Goal: Find specific page/section: Find specific page/section

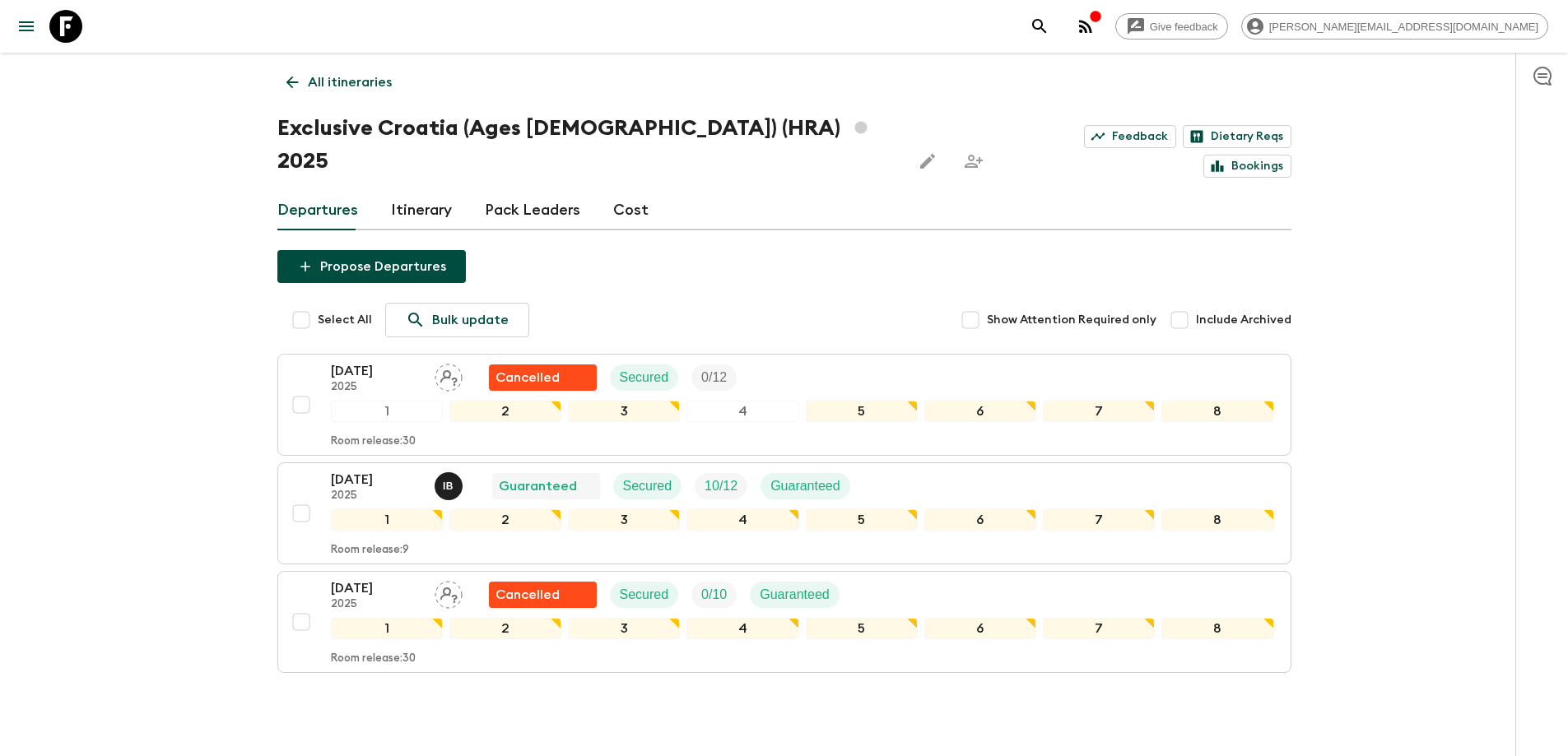
click at [358, 69] on link "All itineraries" at bounding box center [338, 82] width 123 height 33
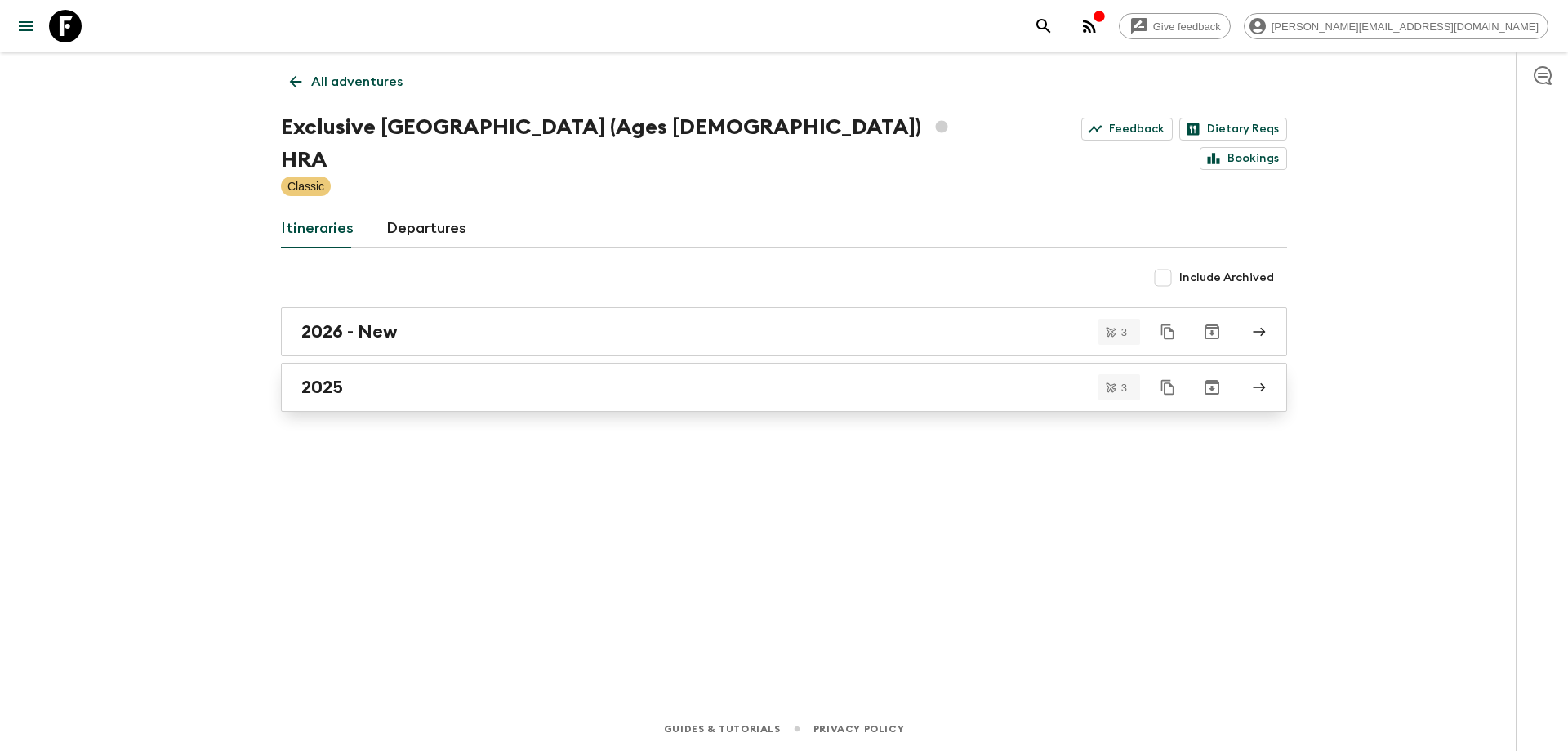
click at [409, 377] on div "2025" at bounding box center [769, 387] width 934 height 21
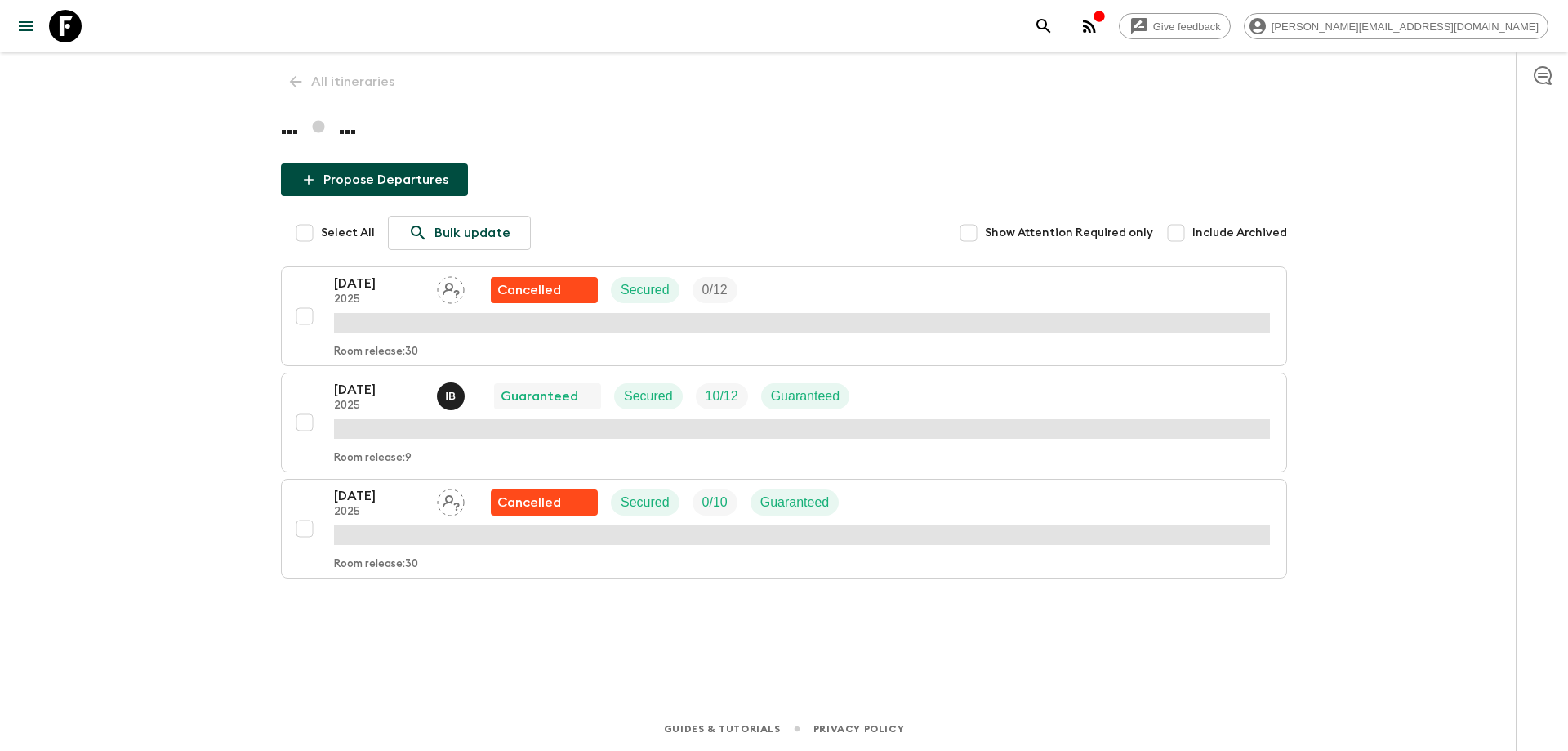
drag, startPoint x: 284, startPoint y: 88, endPoint x: 105, endPoint y: 1, distance: 199.0
click at [279, 82] on div "All itineraries ... ... Propose Departures Select All Bulk update Show Attentio…" at bounding box center [784, 357] width 1046 height 609
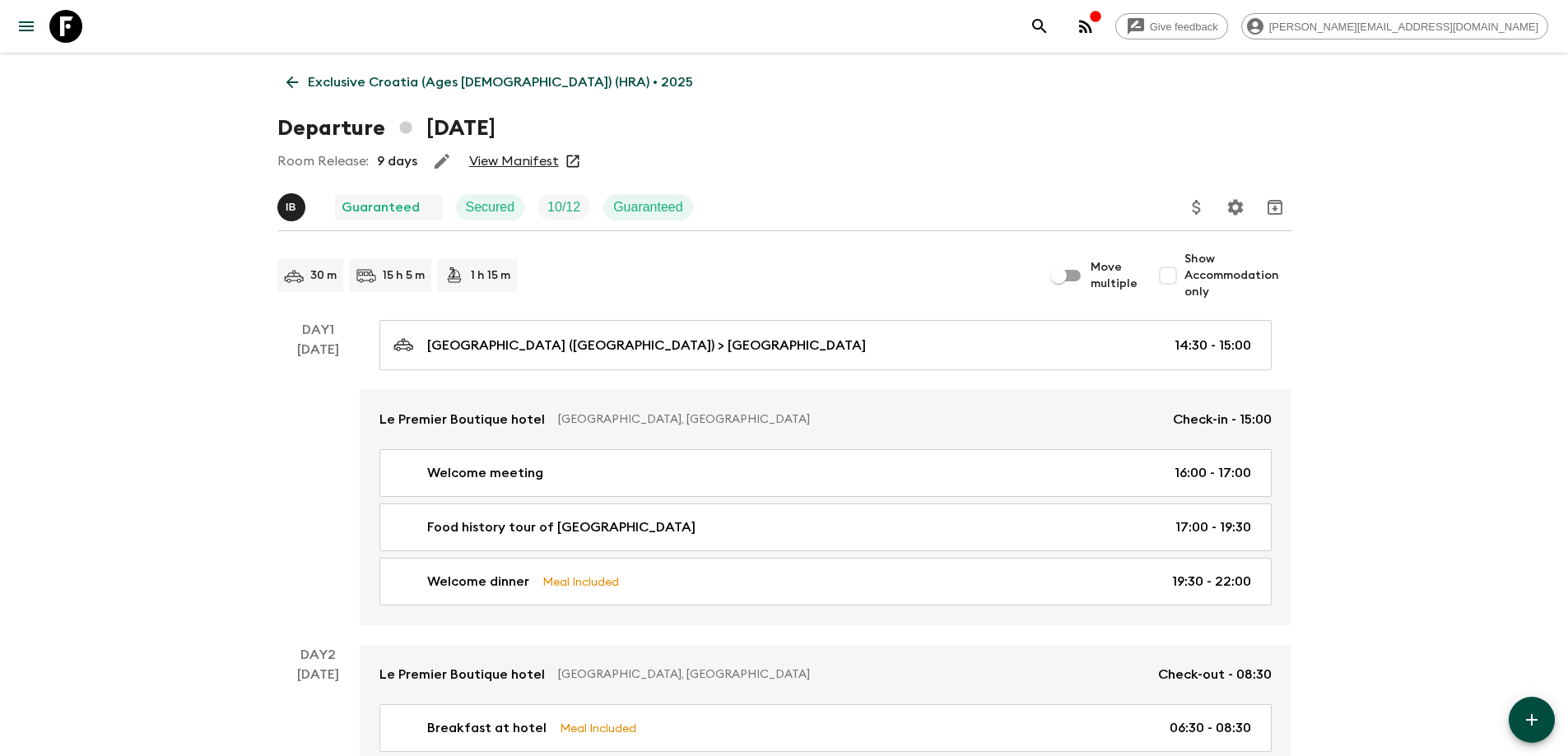
click at [337, 80] on p "Exclusive Croatia (Ages [DEMOGRAPHIC_DATA]) (HRA) • 2025" at bounding box center [500, 82] width 385 height 20
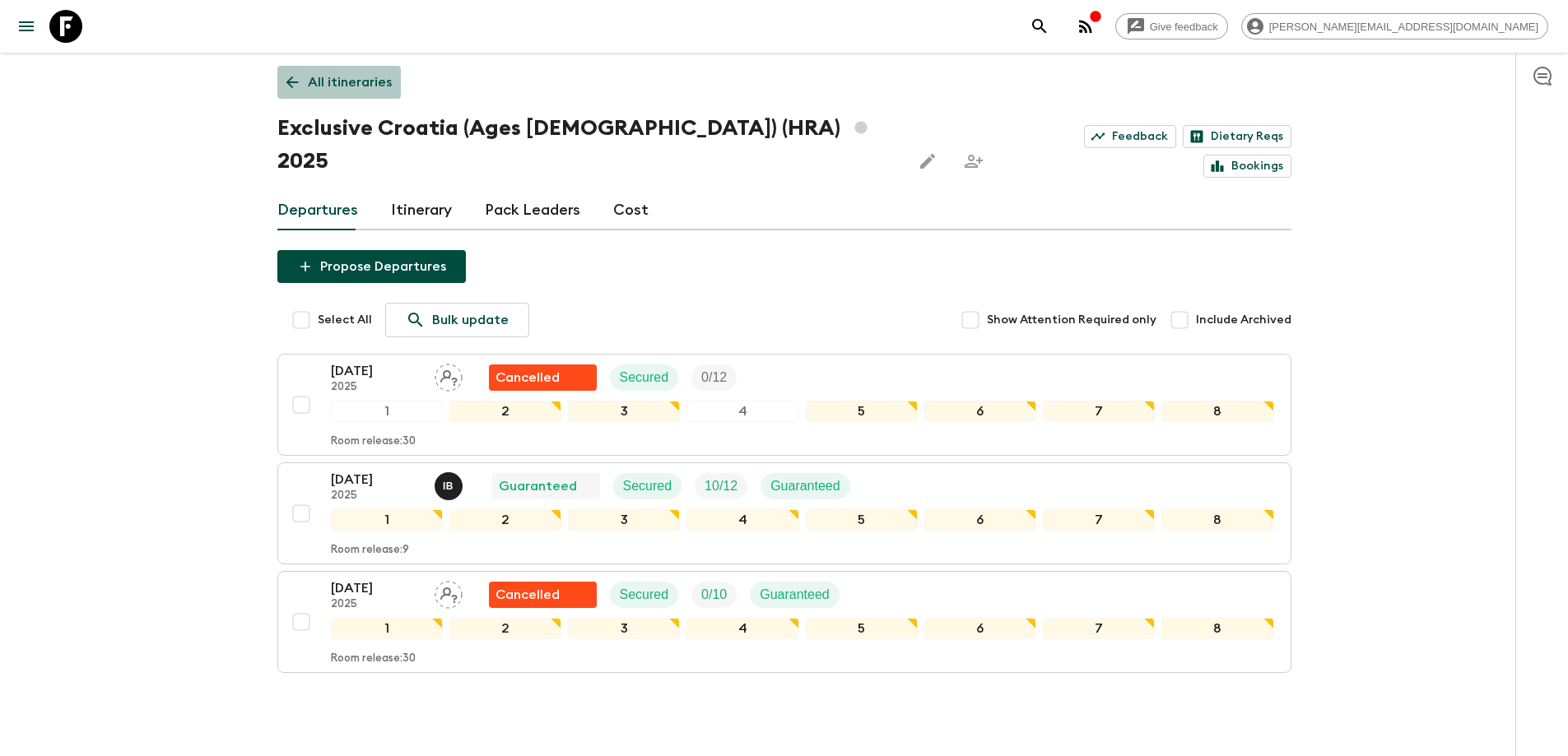
click at [341, 84] on p "All itineraries" at bounding box center [349, 82] width 84 height 20
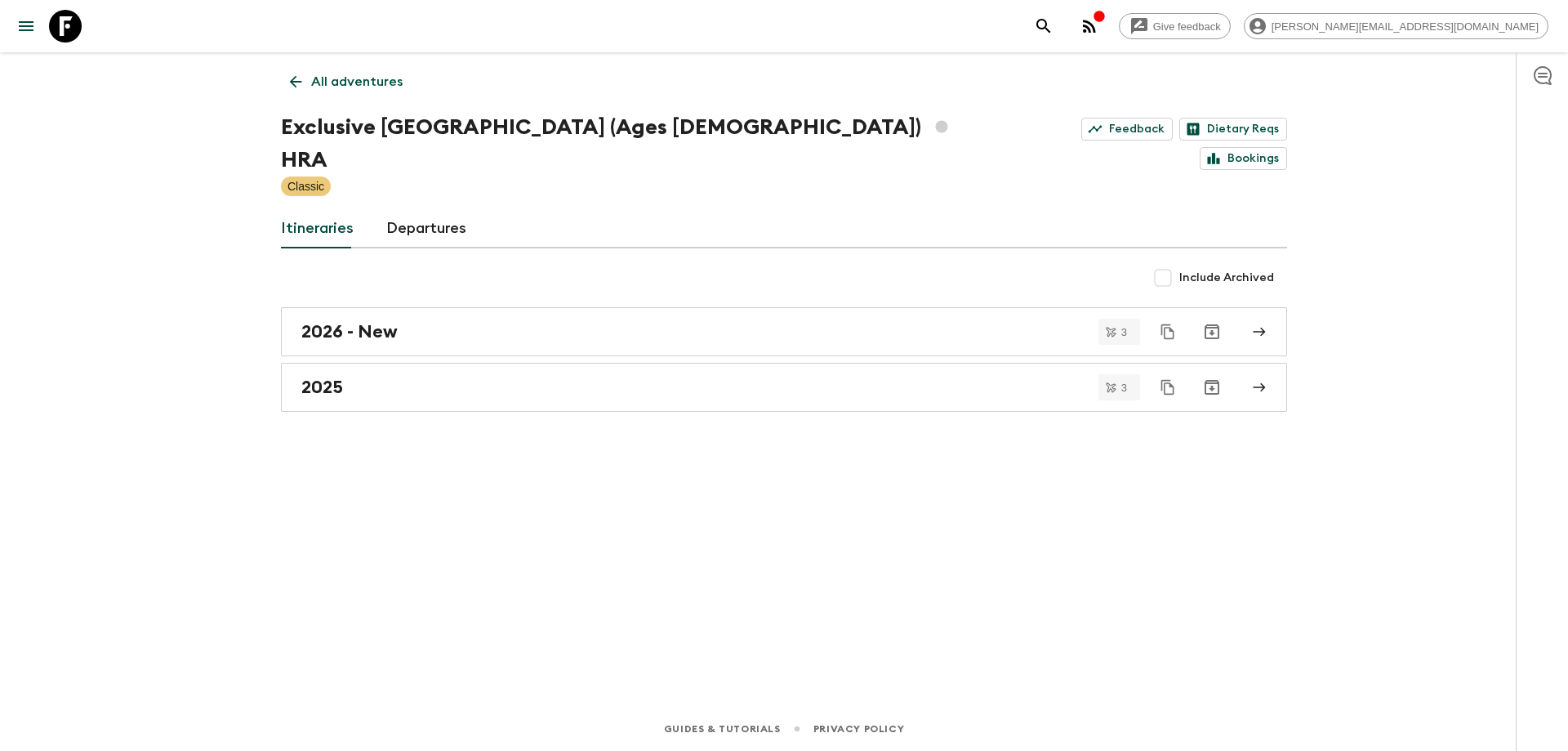
click at [312, 72] on p "All adventures" at bounding box center [357, 82] width 91 height 20
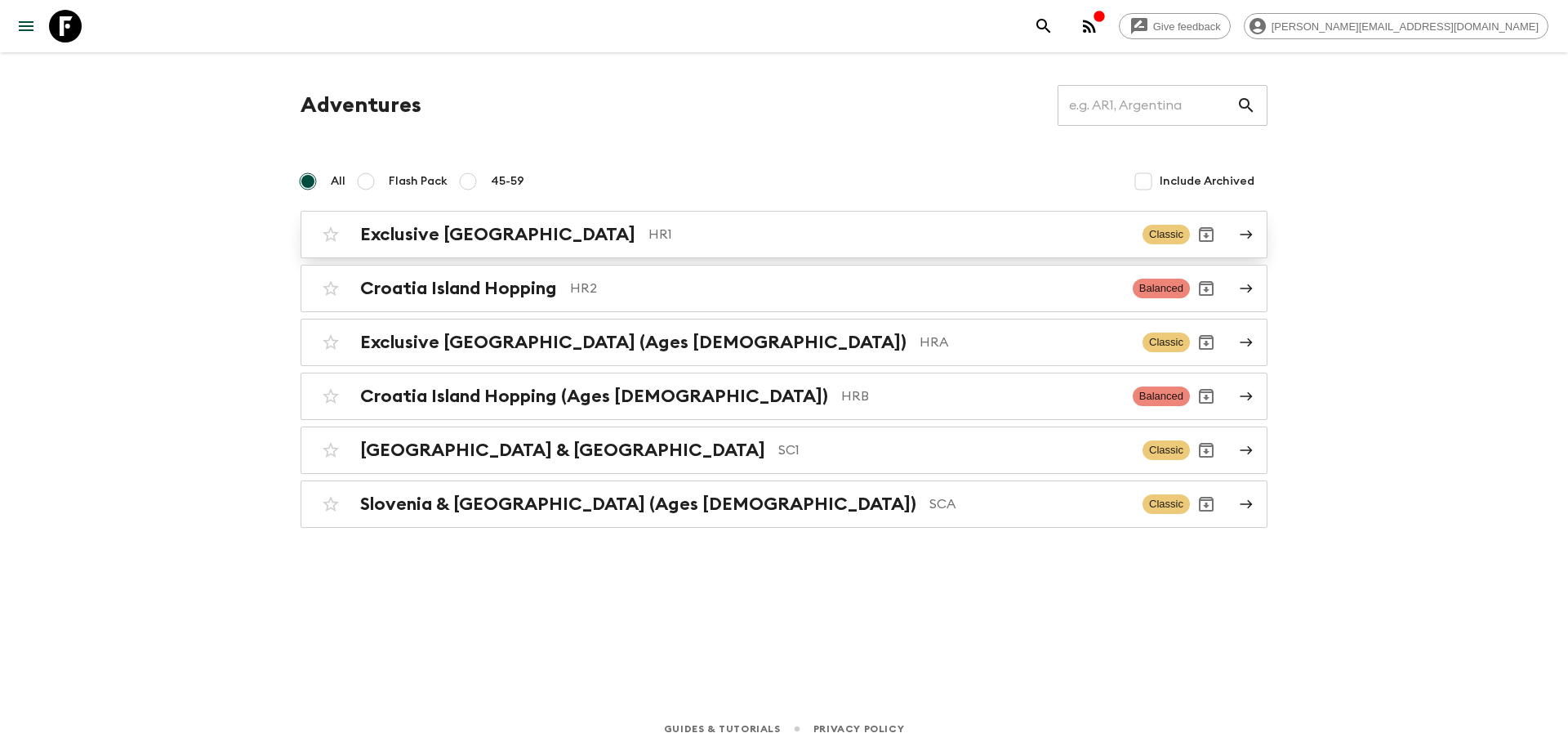
click at [648, 230] on p "HR1" at bounding box center [888, 235] width 481 height 20
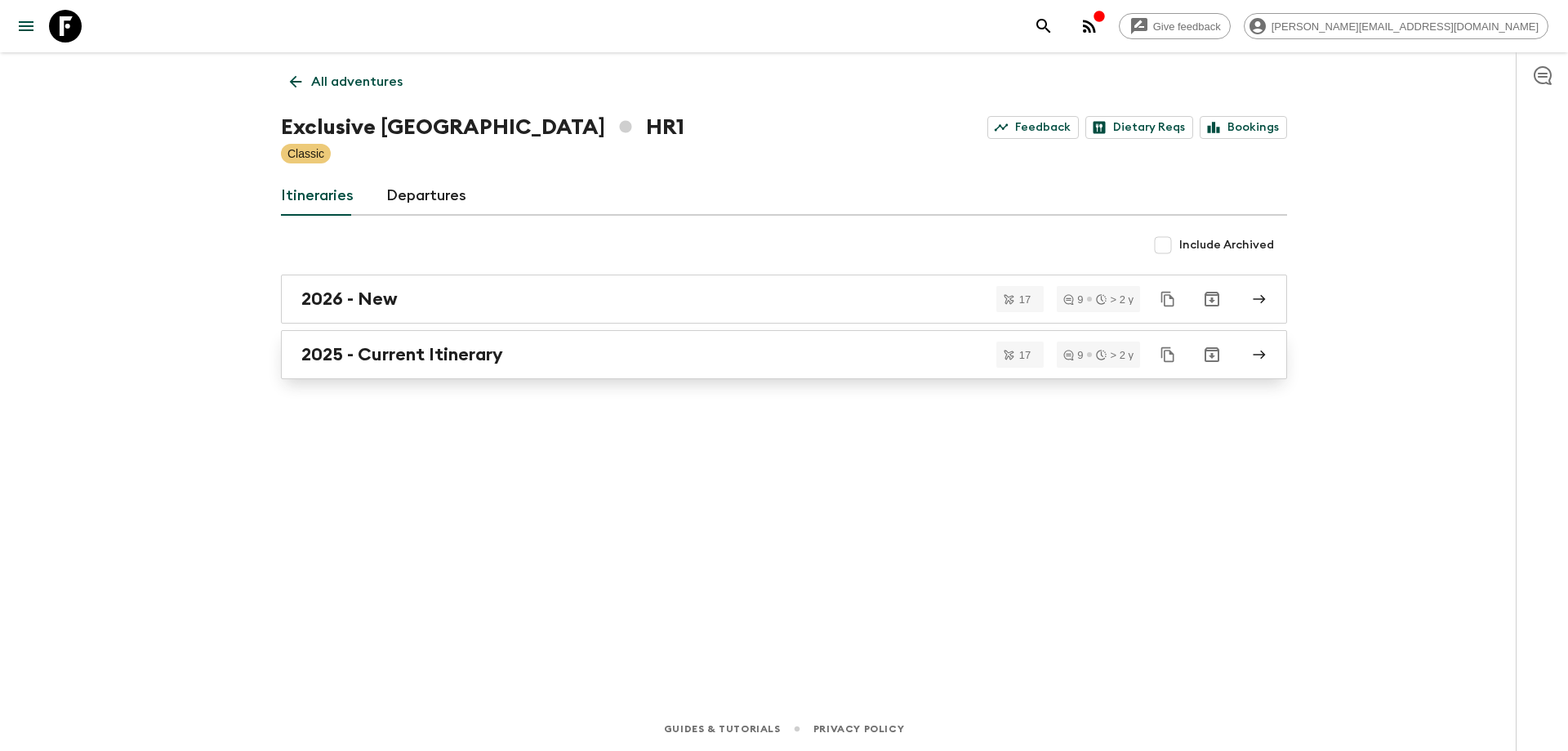
click at [448, 349] on h2 "2025 - Current Itinerary" at bounding box center [402, 354] width 202 height 21
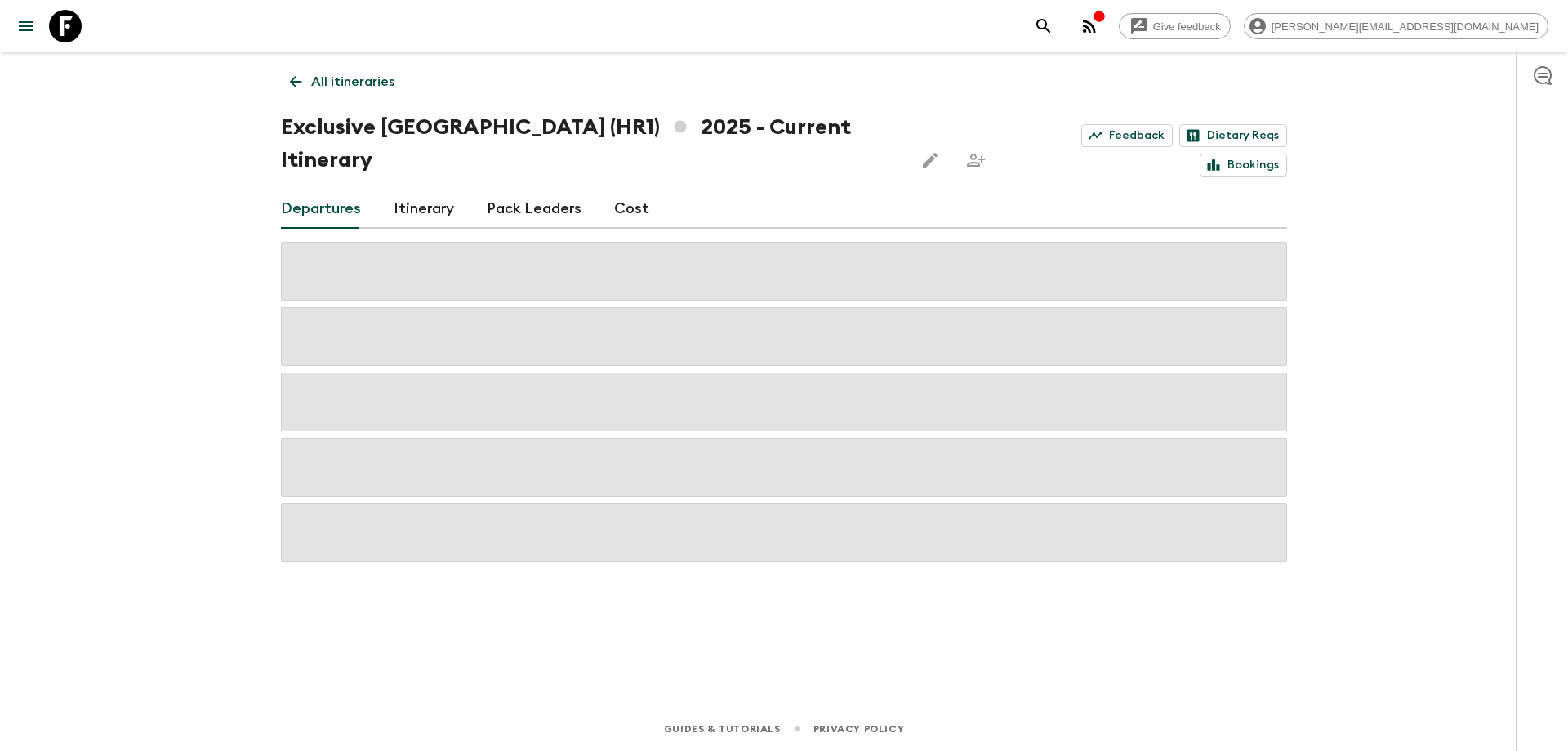
click at [417, 189] on link "Itinerary" at bounding box center [424, 208] width 61 height 39
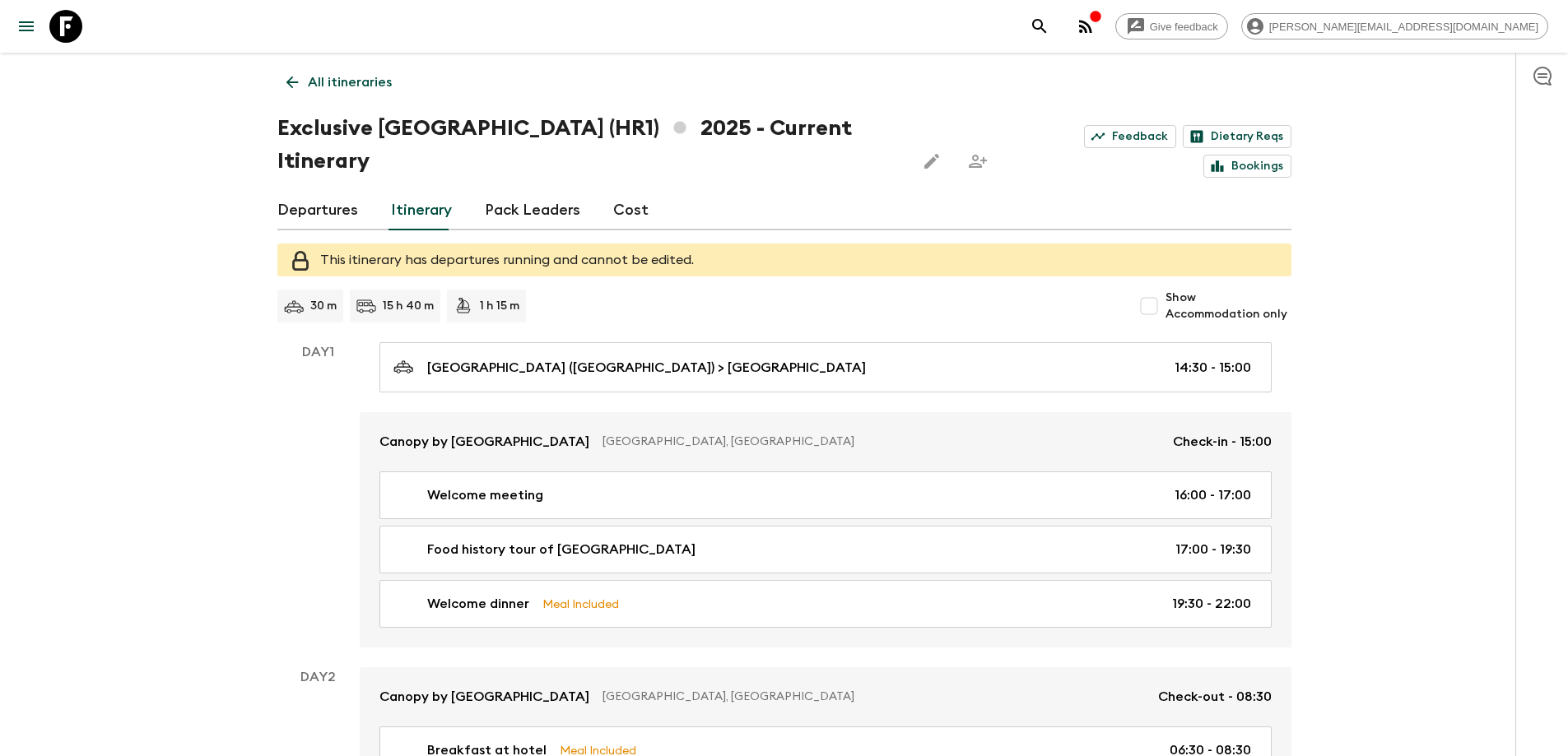
click at [342, 191] on link "Departures" at bounding box center [317, 210] width 80 height 39
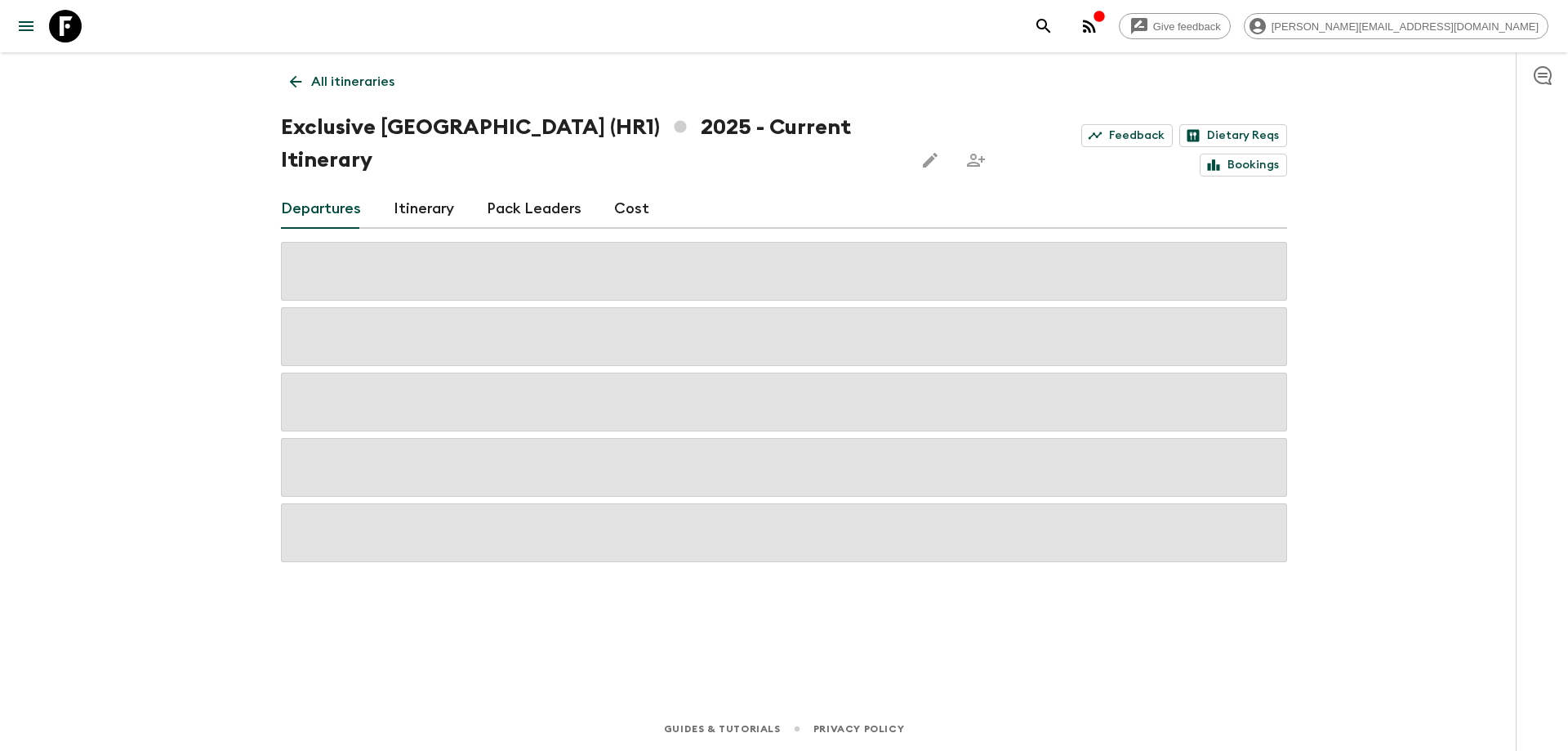
click at [188, 251] on div "Give feedback [PERSON_NAME][EMAIL_ADDRESS][DOMAIN_NAME] All itineraries Exclusi…" at bounding box center [784, 375] width 1568 height 751
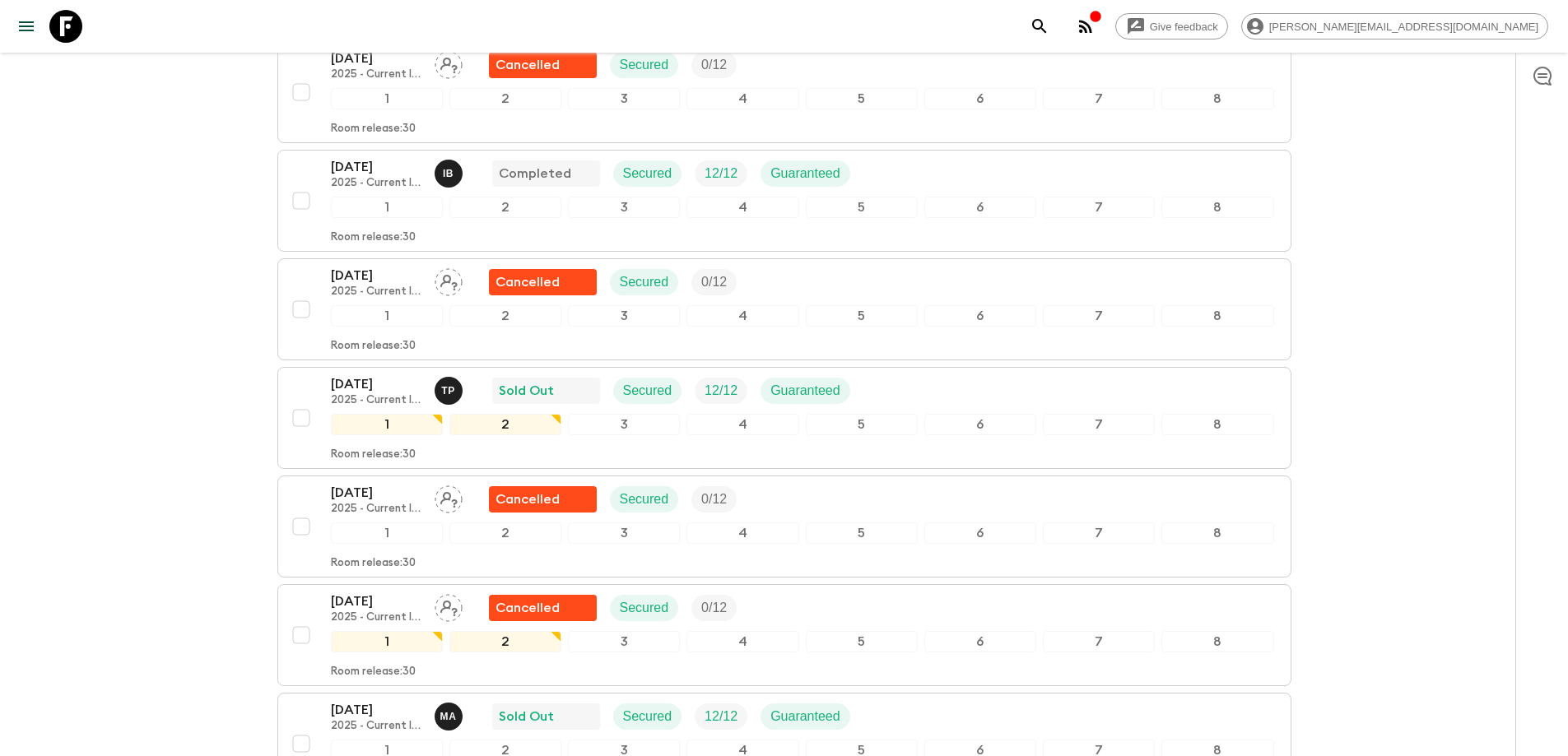
scroll to position [988, 0]
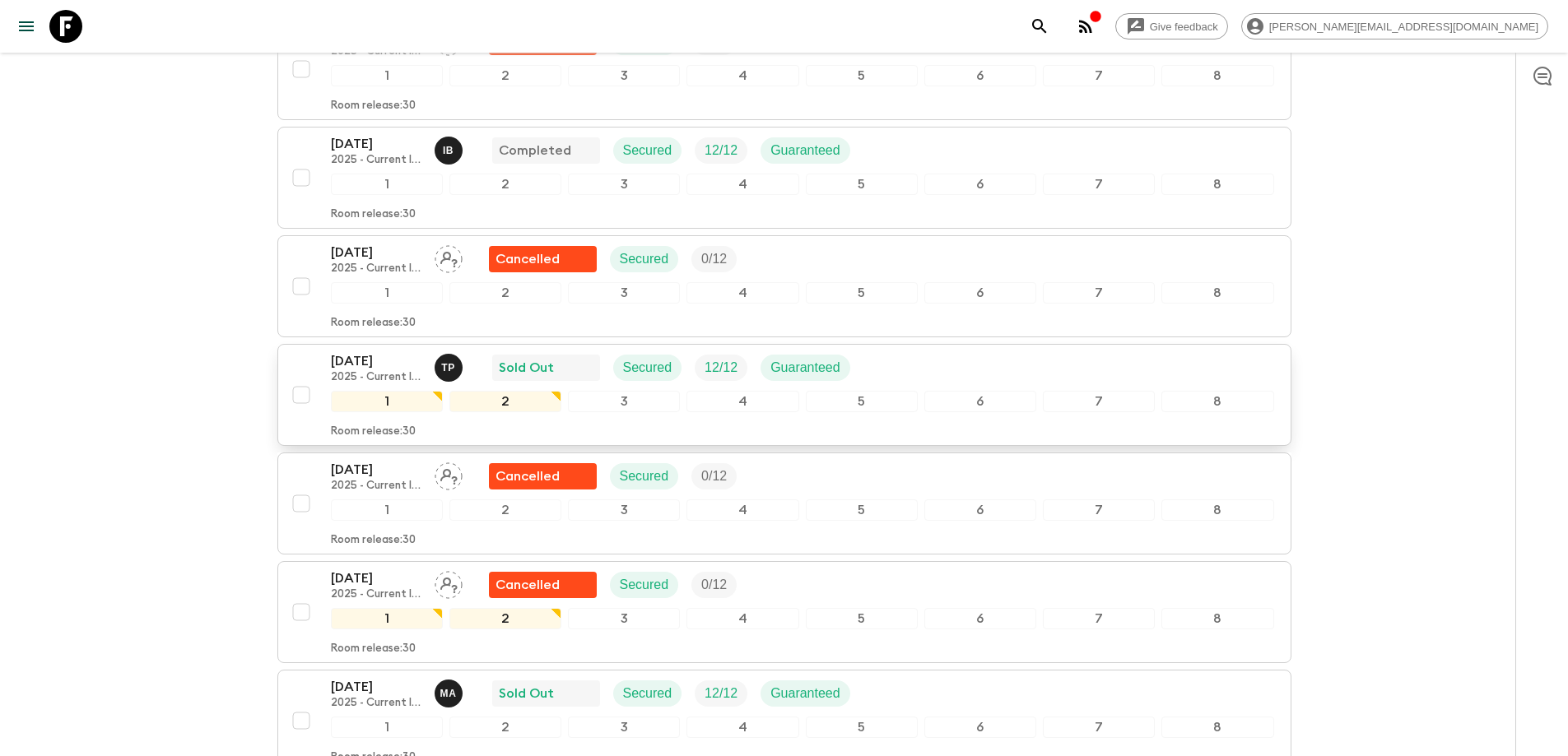
click at [962, 351] on div "[DATE] 2025 - Current Itinerary T P Sold Out Secured 12 / 12 Guaranteed" at bounding box center [803, 368] width 943 height 33
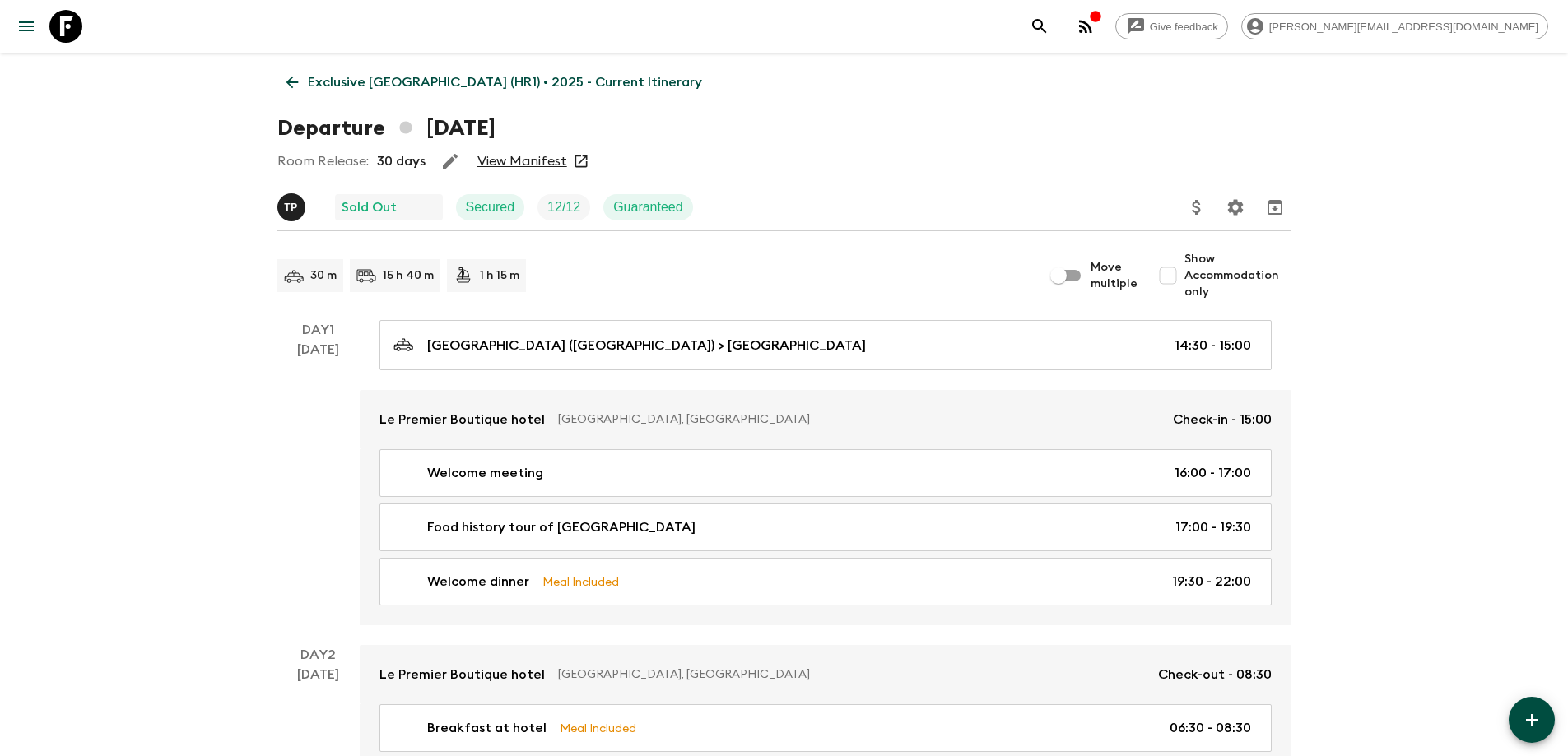
click at [533, 156] on link "View Manifest" at bounding box center [522, 161] width 89 height 16
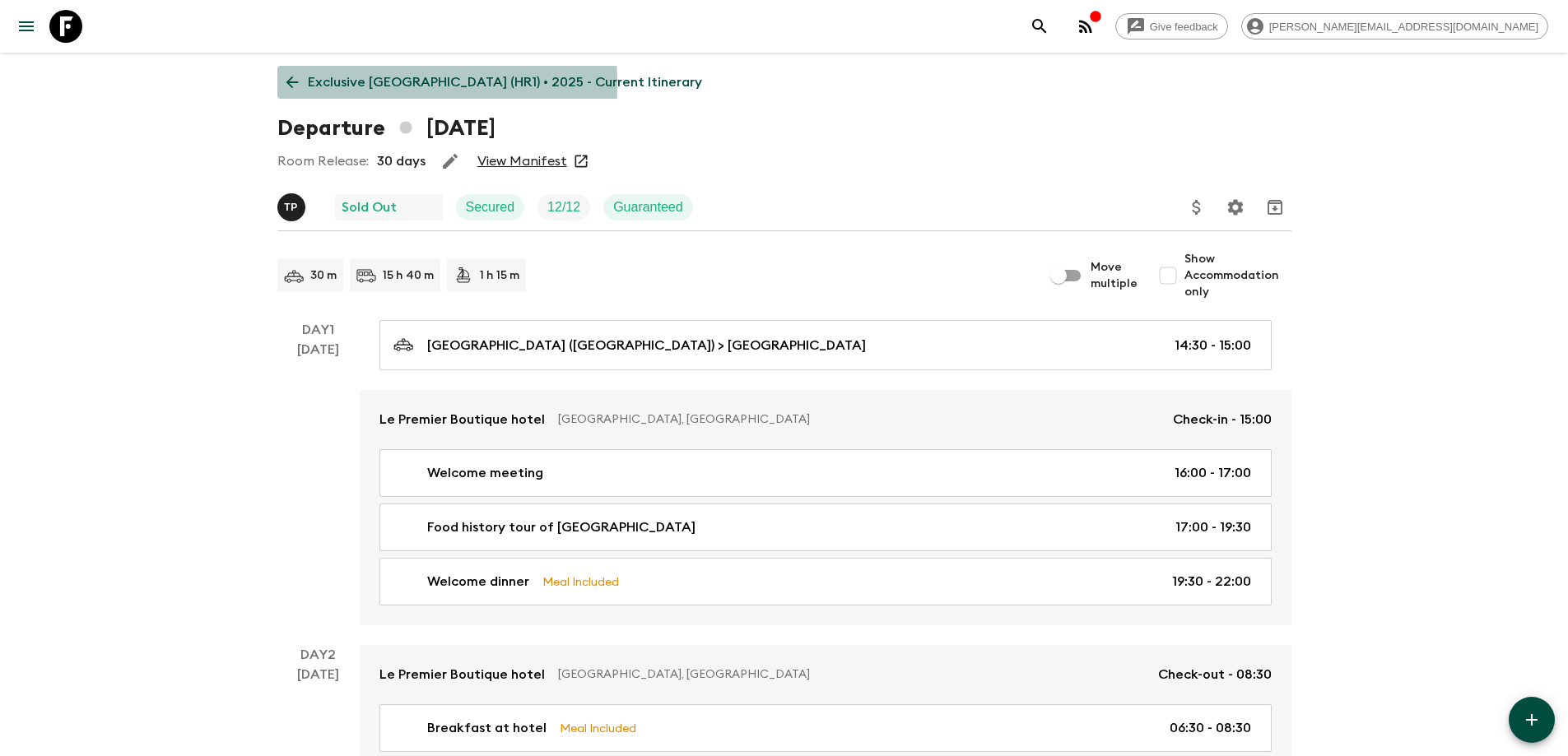
click at [308, 85] on p "Exclusive [GEOGRAPHIC_DATA] (HR1) • 2025 - Current Itinerary" at bounding box center [504, 82] width 394 height 20
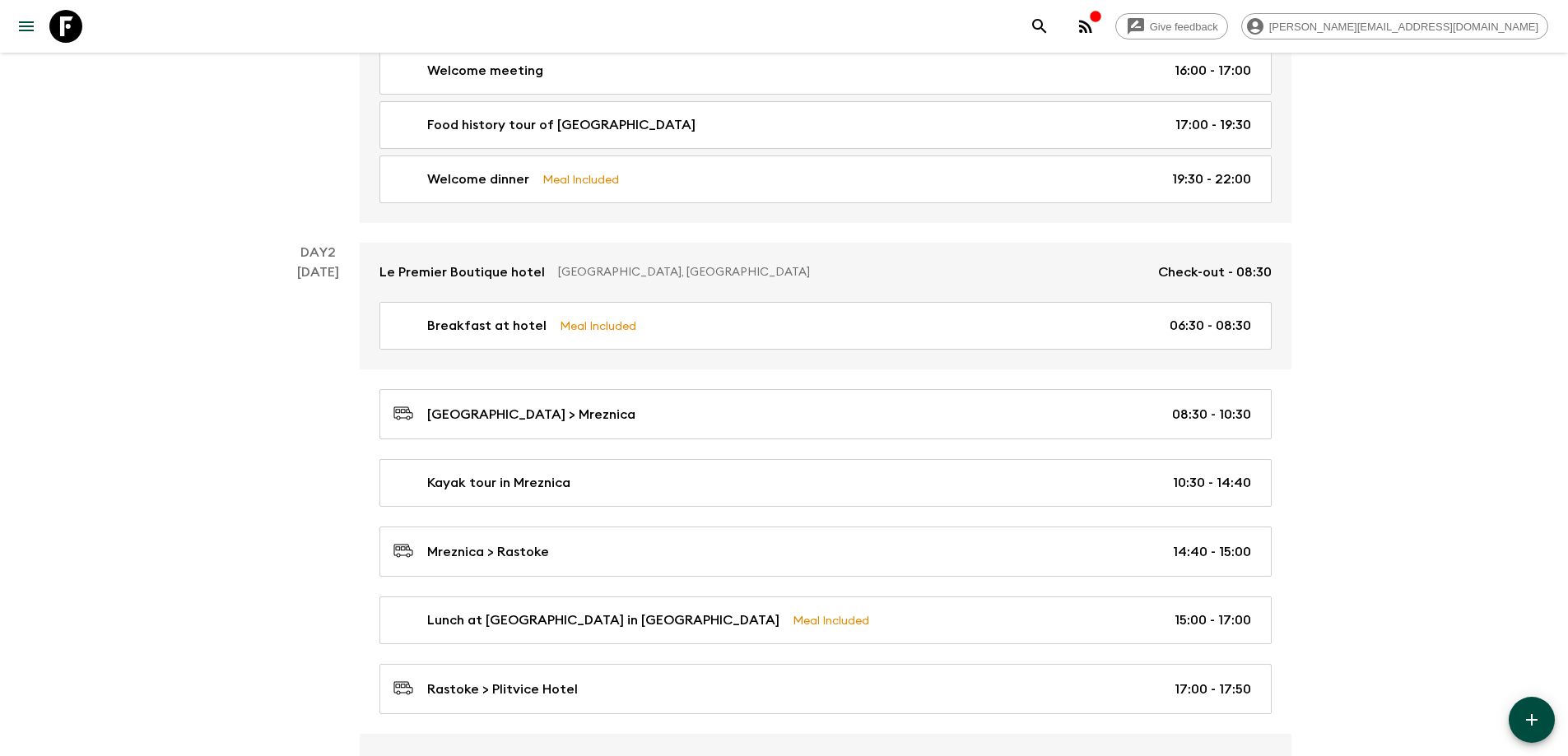
scroll to position [411, 0]
